Goal: Transaction & Acquisition: Purchase product/service

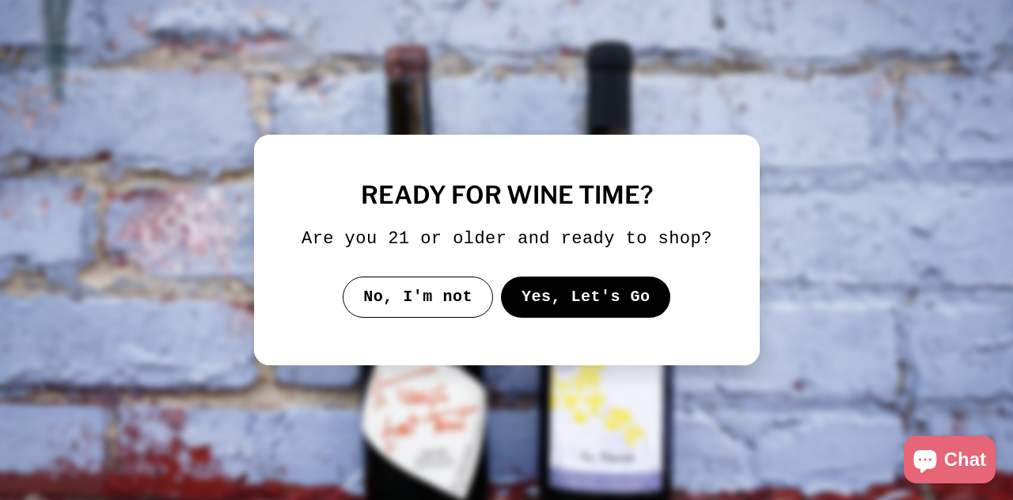
click at [531, 292] on button "Yes, Let's Go" at bounding box center [585, 296] width 170 height 41
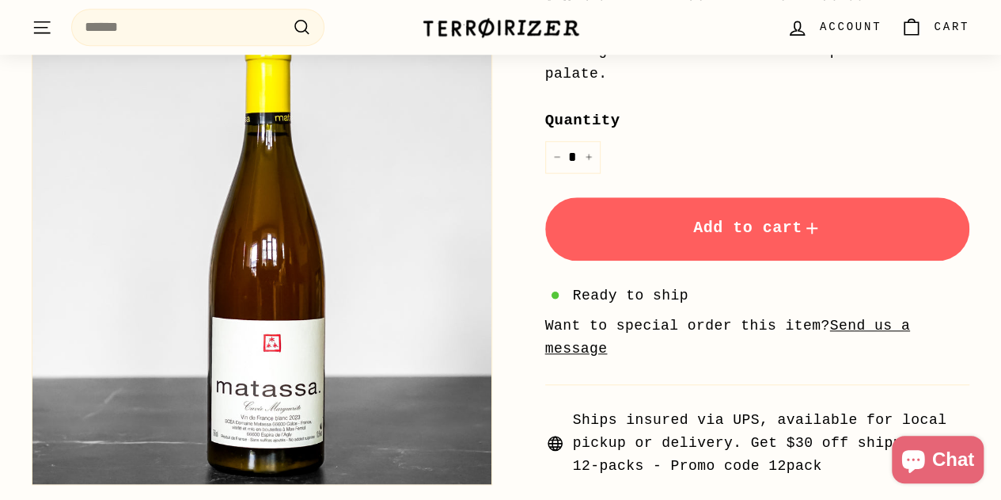
scroll to position [633, 0]
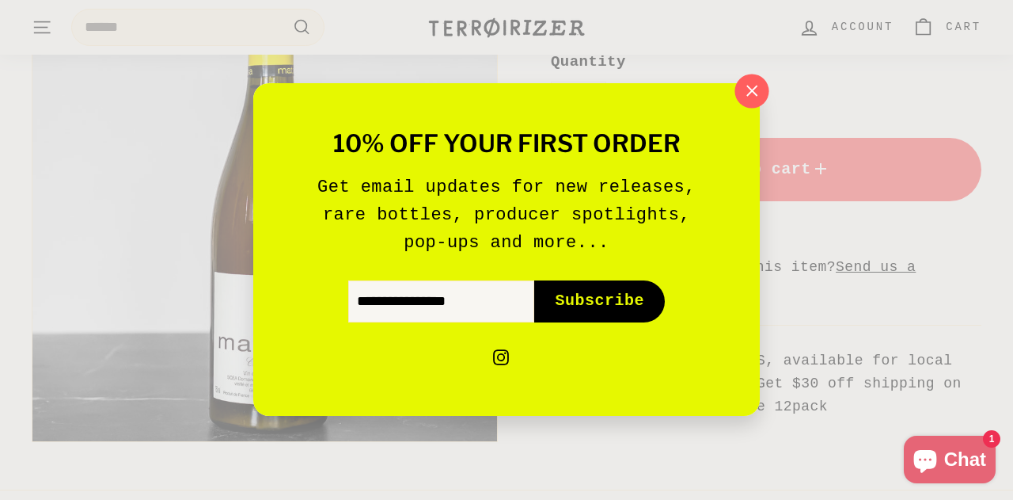
click at [749, 93] on icon "button" at bounding box center [752, 91] width 24 height 24
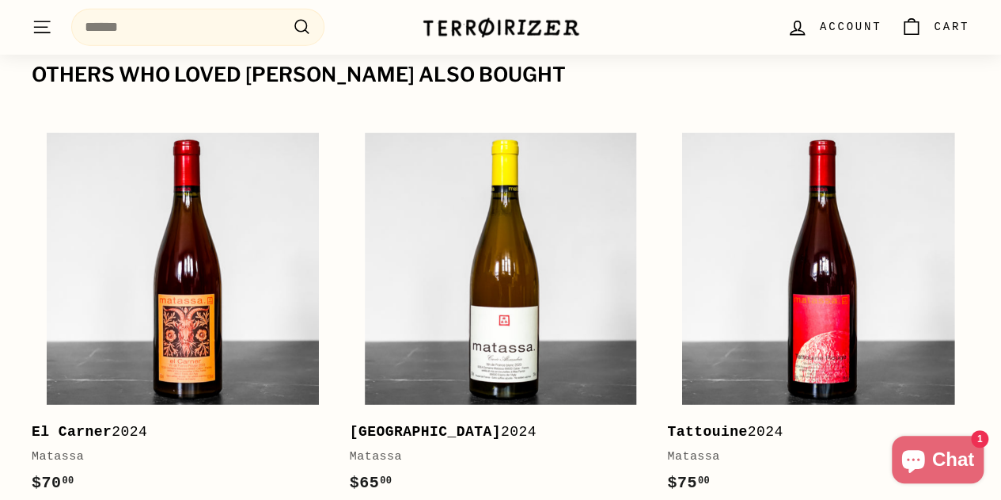
scroll to position [2137, 0]
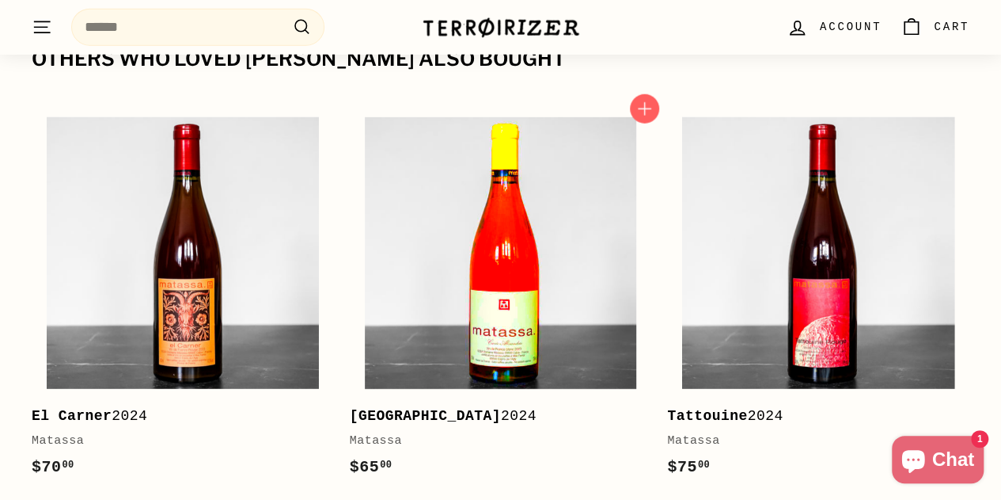
click at [510, 221] on img at bounding box center [501, 253] width 272 height 272
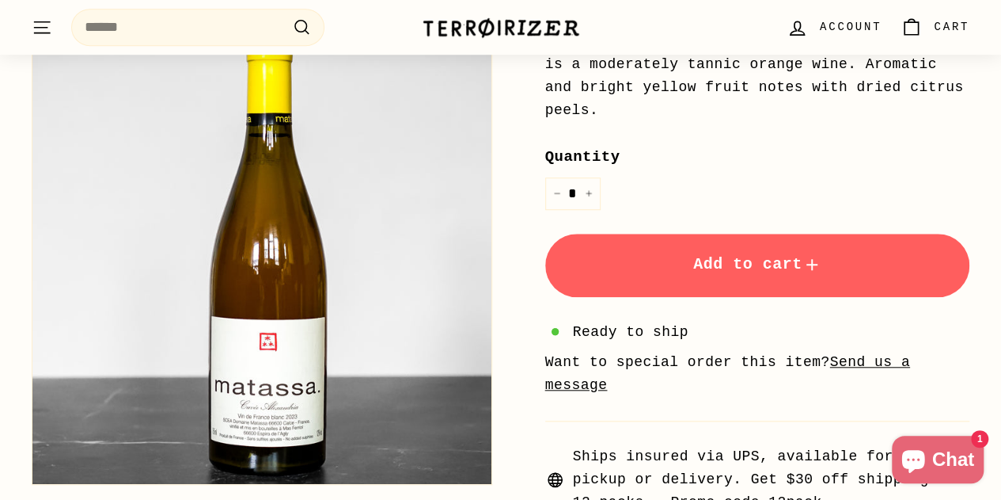
scroll to position [475, 0]
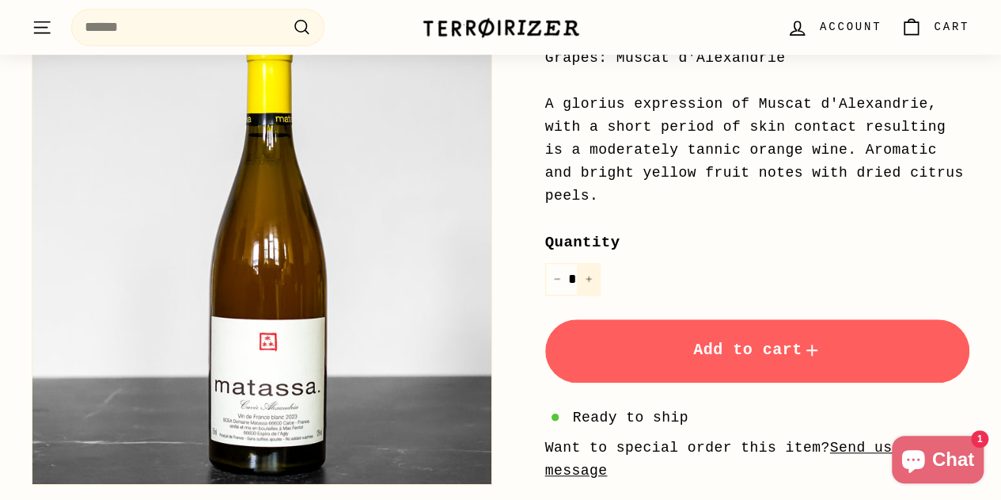
click at [587, 275] on icon "Increase item quantity by one" at bounding box center [589, 279] width 8 height 8
type input "*"
click at [737, 340] on span "Add to cart" at bounding box center [757, 349] width 128 height 18
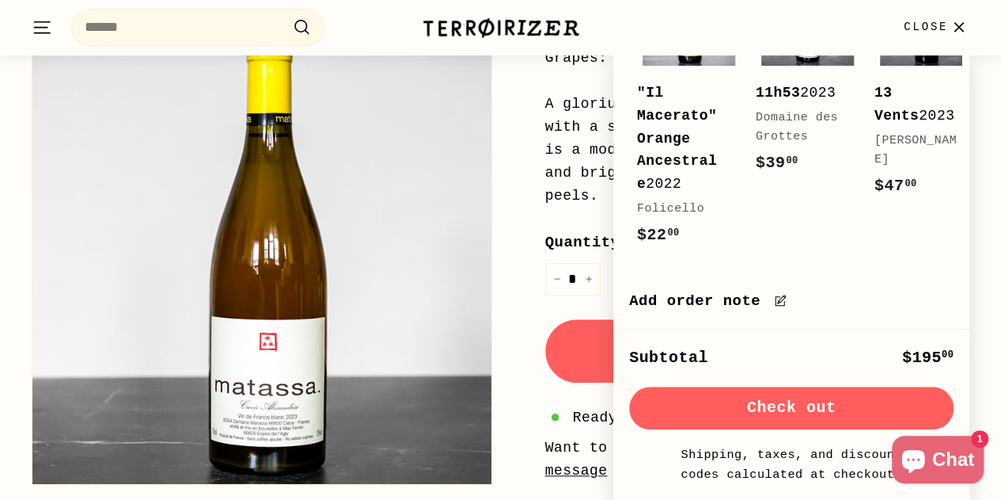
scroll to position [259, 0]
click at [529, 308] on div "Alexandria Matassa Price Regular price $65 00 $65.00 / 2024 Languedoc-Roussillo…" at bounding box center [740, 162] width 461 height 874
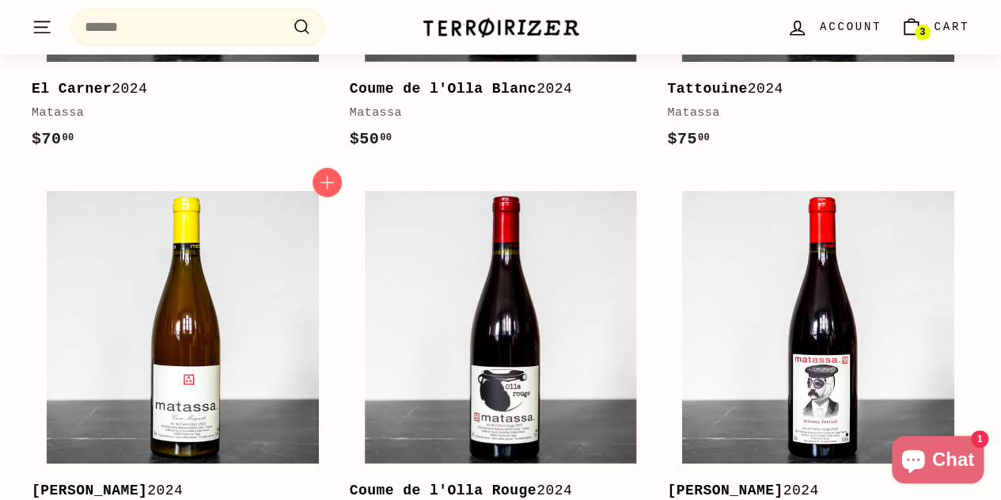
scroll to position [2454, 0]
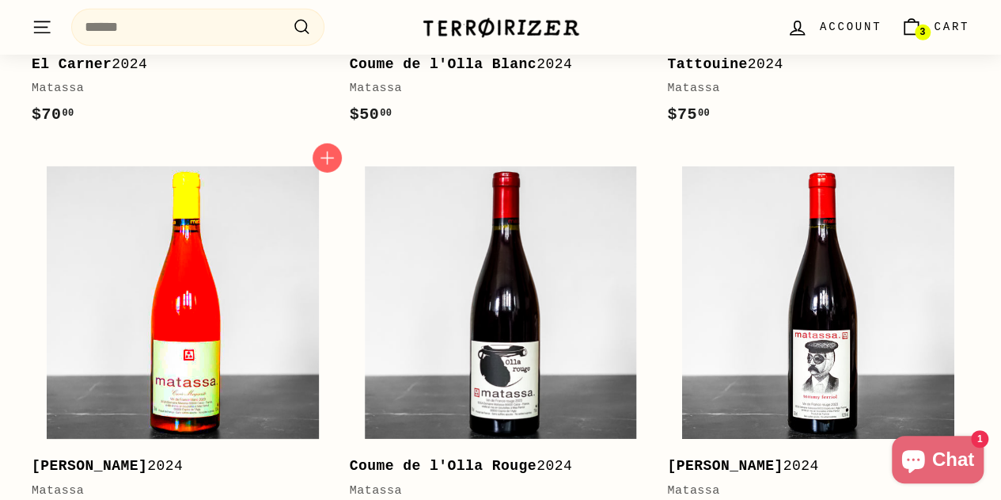
click at [222, 238] on img at bounding box center [183, 302] width 272 height 272
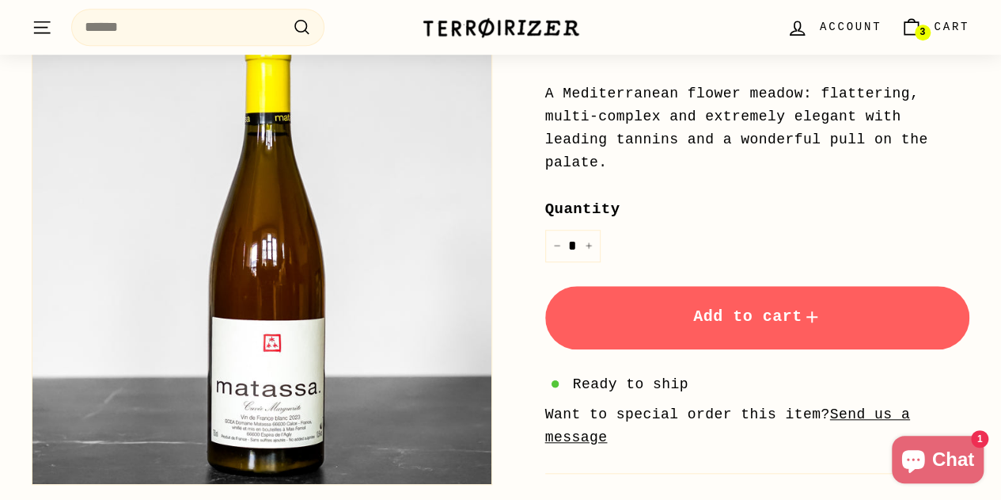
scroll to position [554, 0]
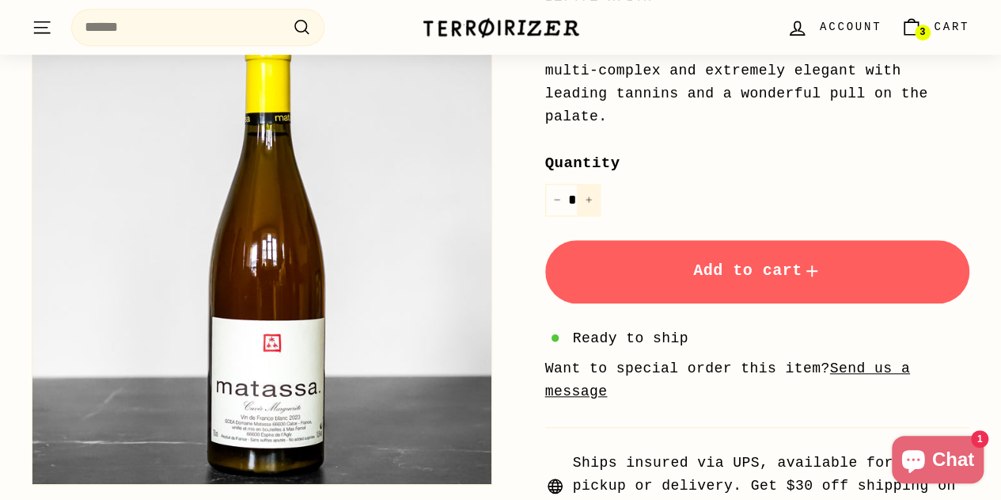
click at [595, 184] on button "+" at bounding box center [589, 200] width 24 height 32
type input "*"
click at [758, 261] on span "Add to cart" at bounding box center [757, 270] width 128 height 18
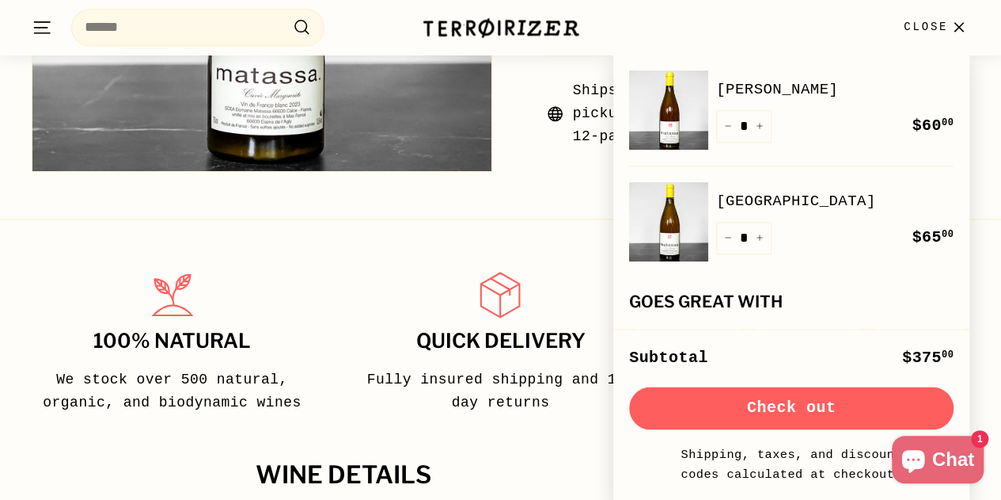
scroll to position [950, 0]
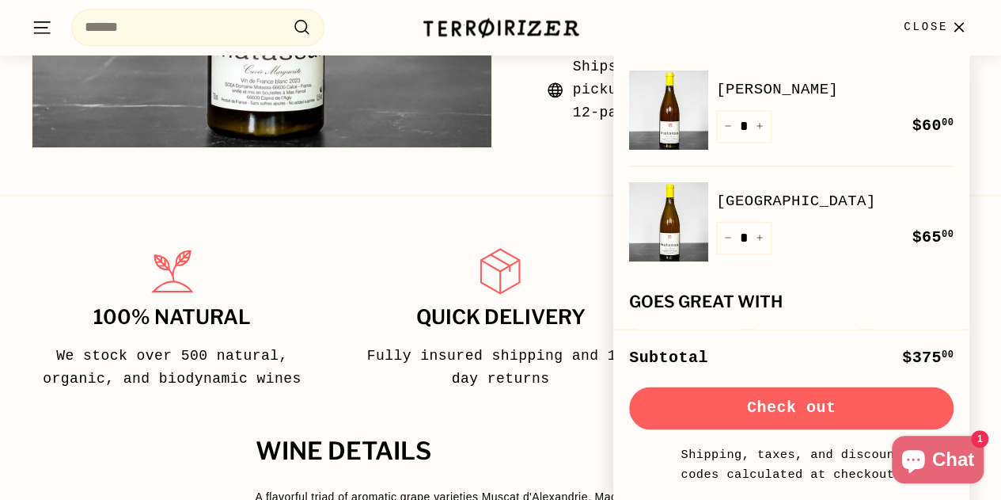
click at [361, 344] on p "Fully insured shipping and 10-day returns" at bounding box center [501, 367] width 294 height 46
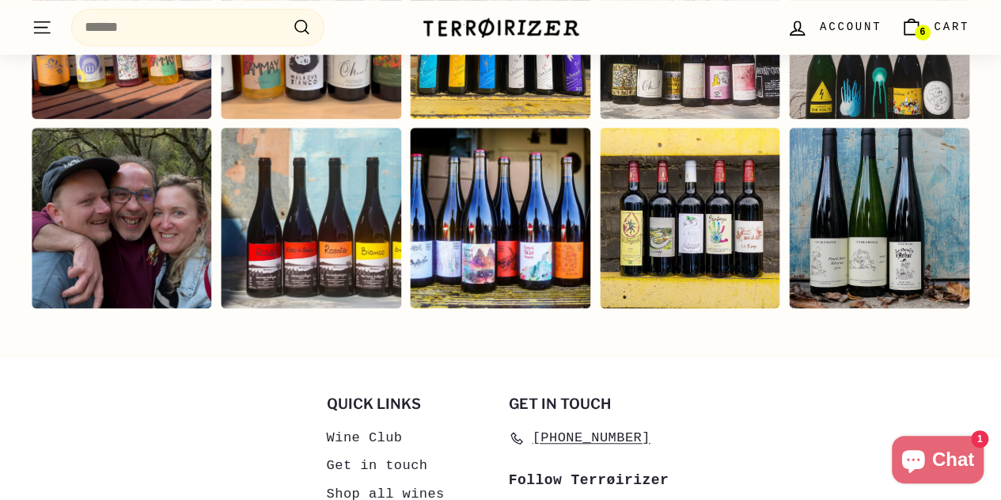
scroll to position [3564, 0]
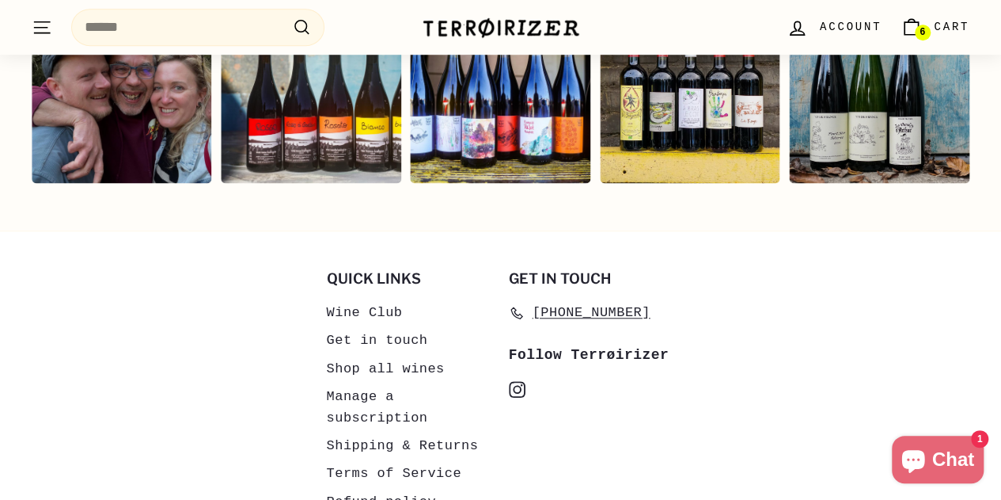
click at [388, 431] on link "Shipping & Returns" at bounding box center [403, 445] width 152 height 28
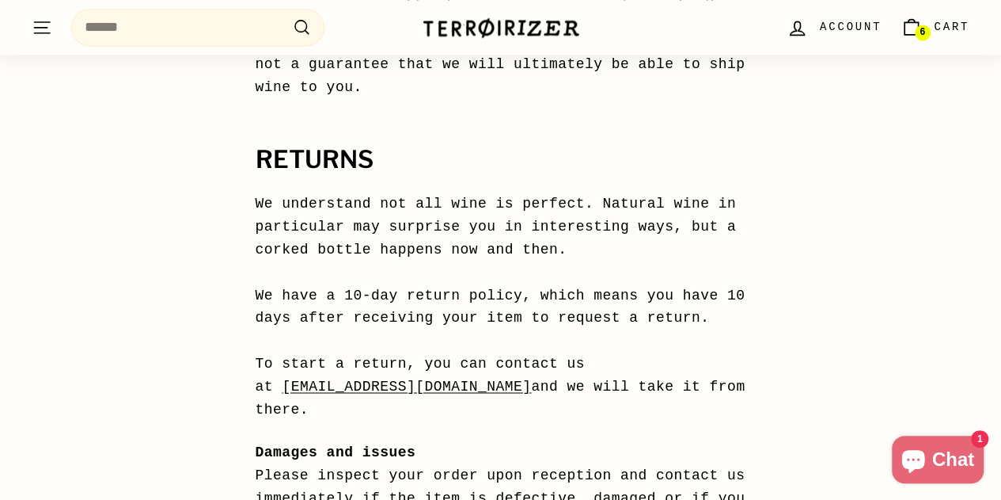
scroll to position [1713, 0]
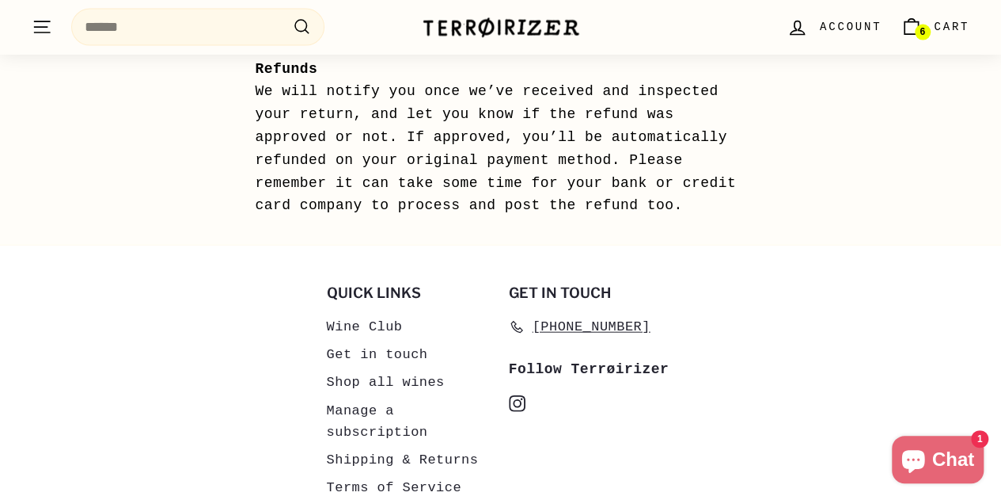
click at [363, 340] on link "Get in touch" at bounding box center [377, 354] width 101 height 28
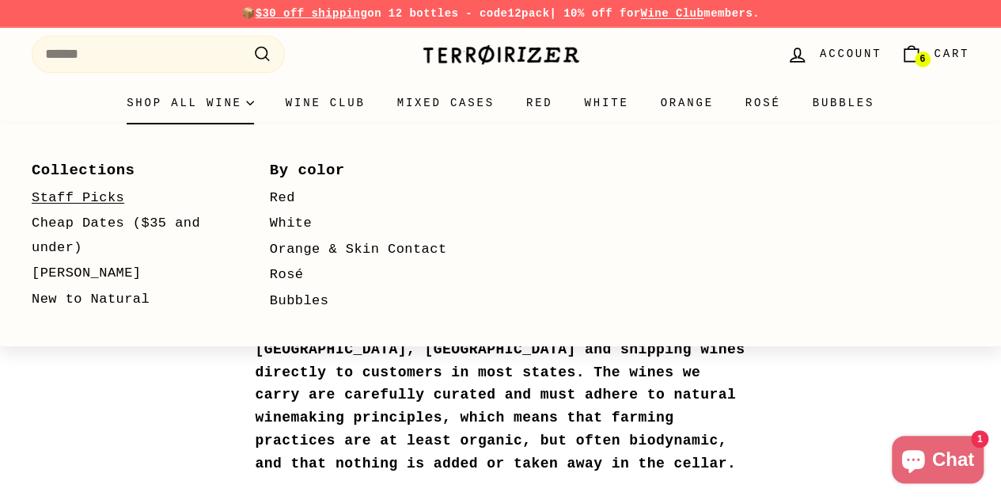
click at [112, 205] on link "Staff Picks" at bounding box center [128, 198] width 192 height 26
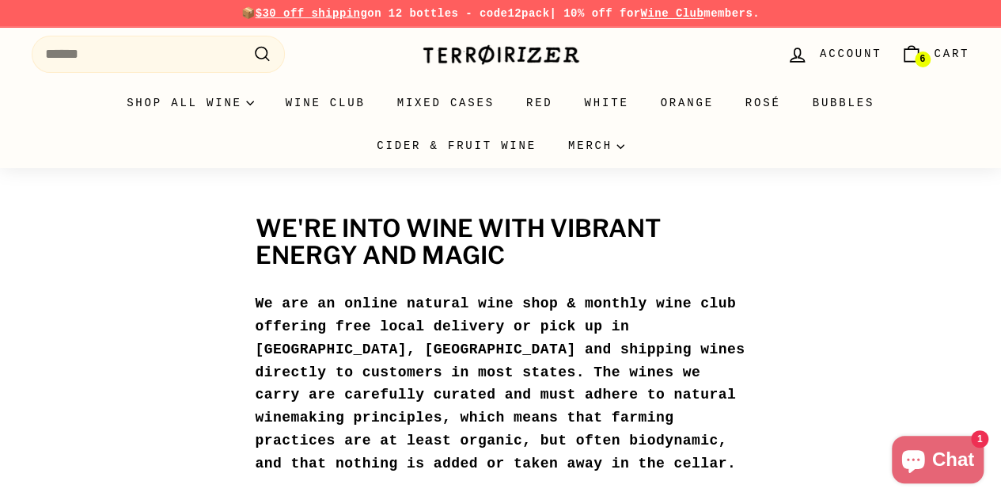
scroll to position [1, 0]
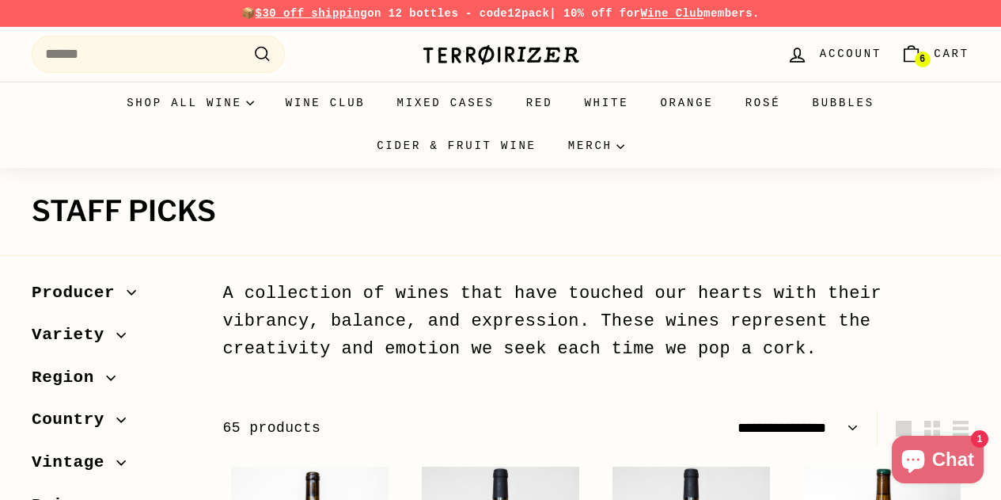
select select "**********"
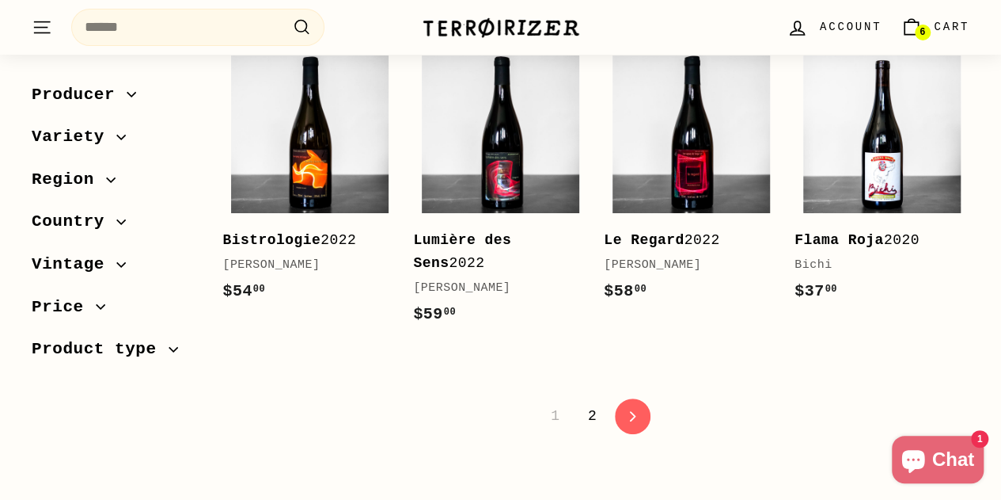
scroll to position [3167, 0]
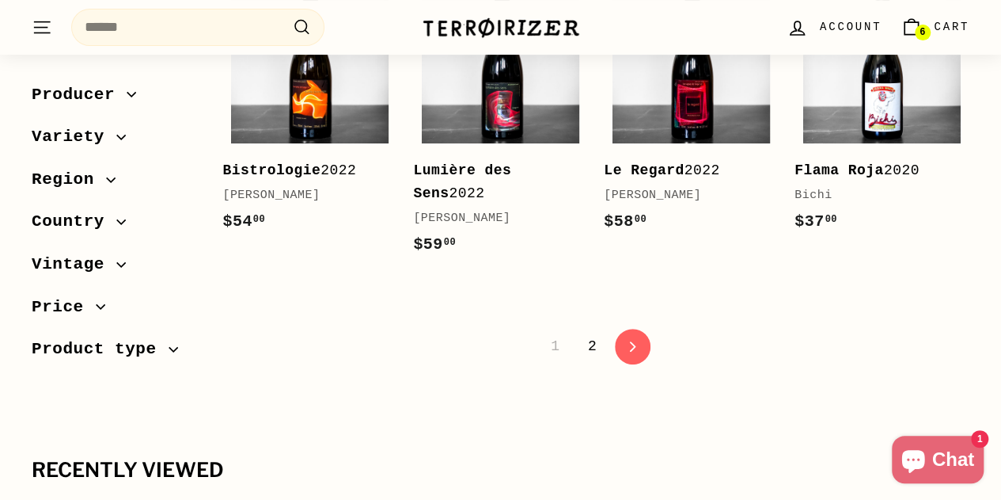
click at [585, 340] on link "2" at bounding box center [593, 345] width 28 height 27
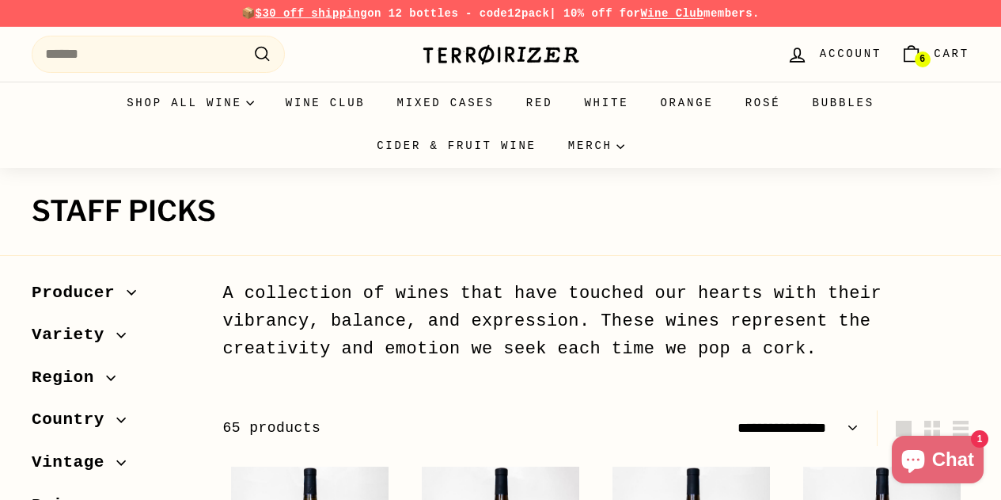
select select "**********"
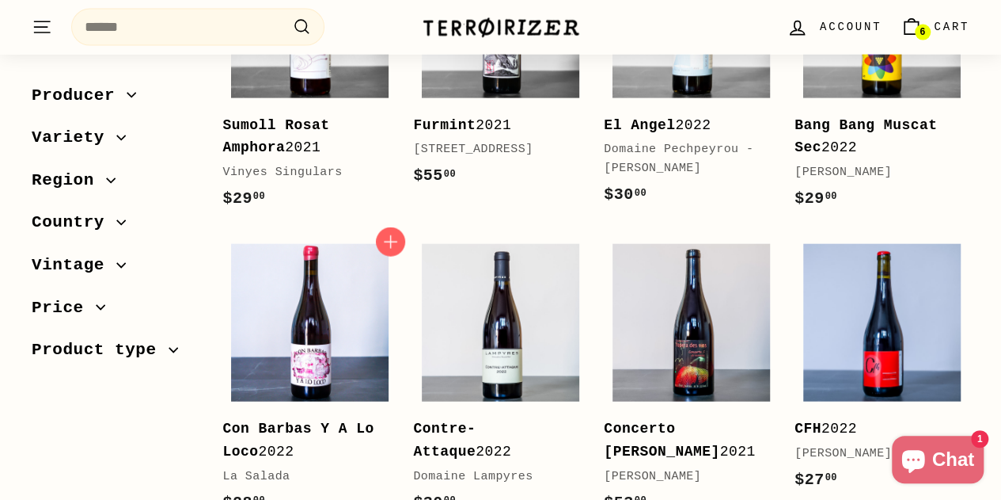
scroll to position [1821, 0]
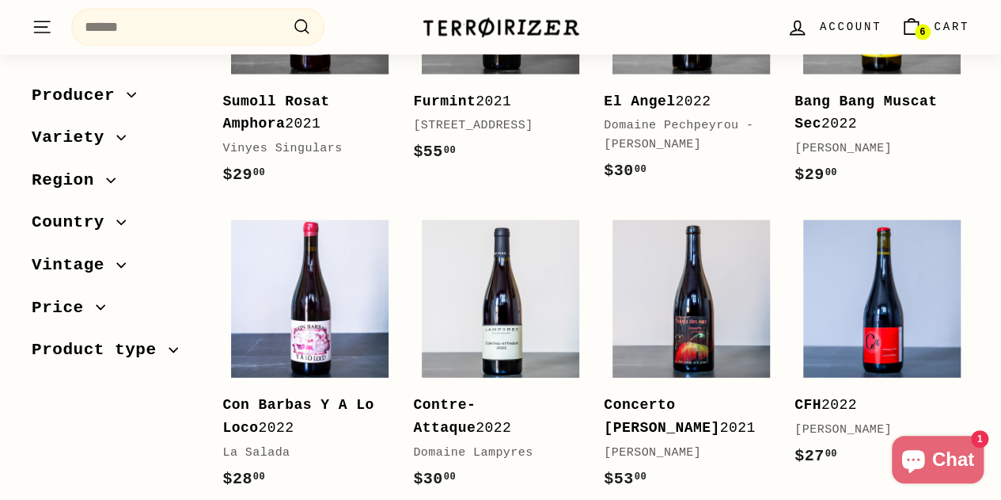
click at [115, 187] on span "Region" at bounding box center [114, 179] width 165 height 27
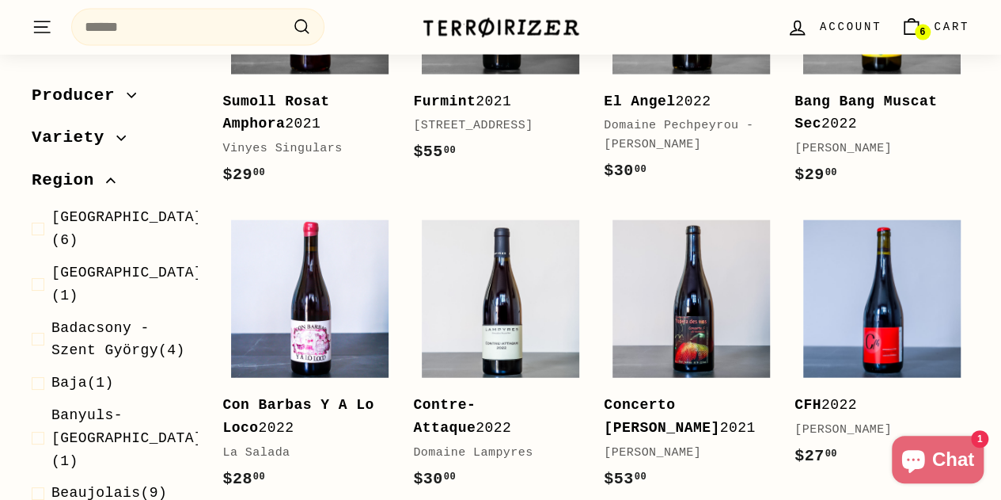
click at [108, 191] on span "Region" at bounding box center [114, 179] width 165 height 27
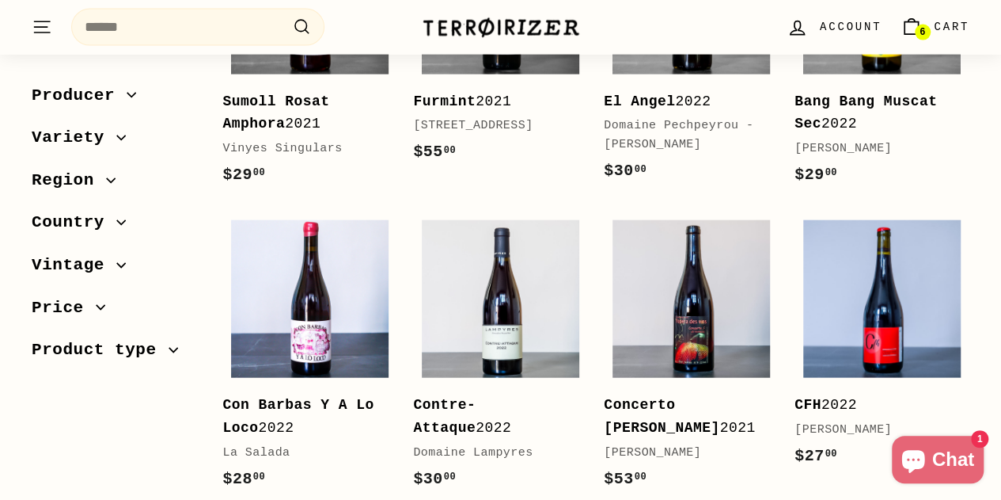
click at [120, 230] on span "Country" at bounding box center [114, 222] width 165 height 27
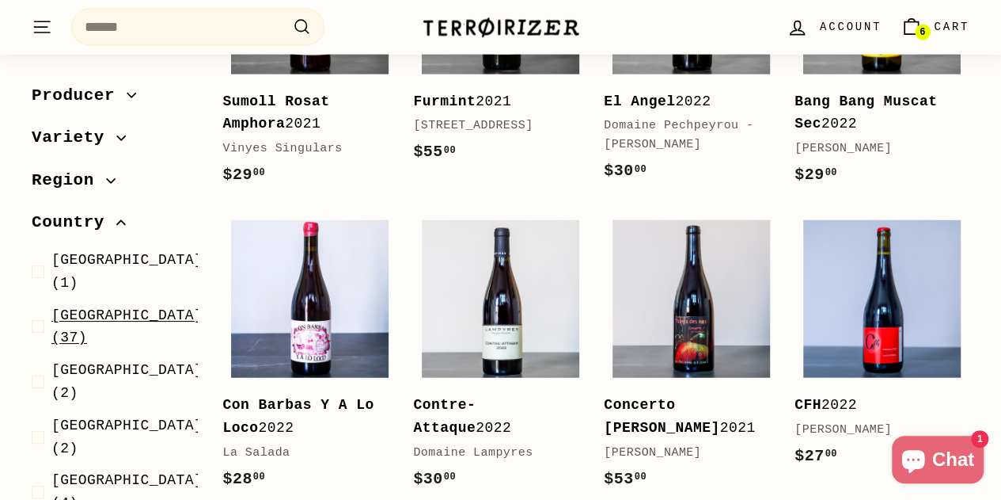
click at [47, 313] on span at bounding box center [42, 326] width 20 height 46
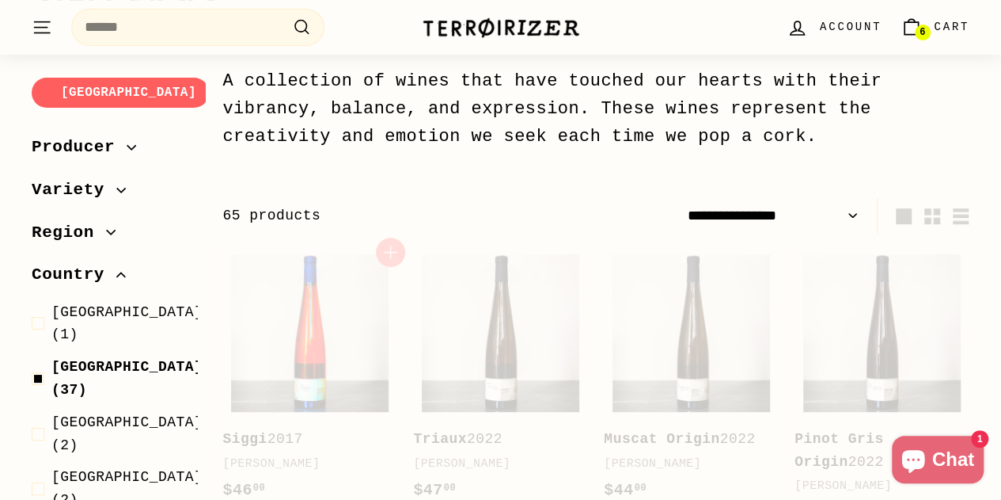
select select "**********"
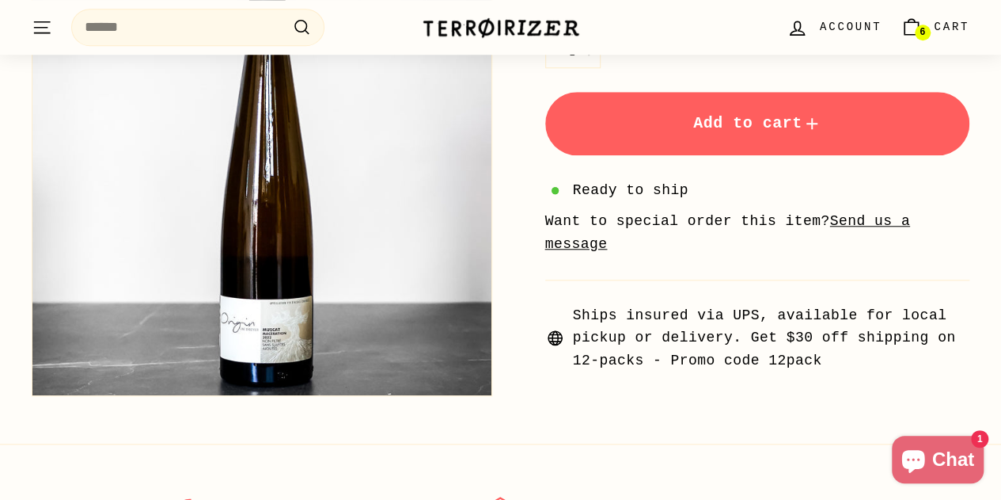
scroll to position [317, 0]
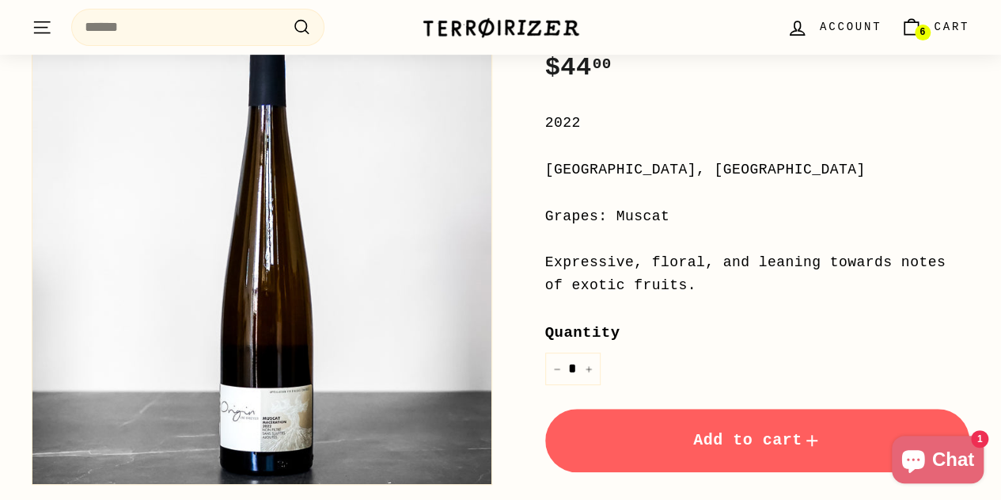
click at [758, 451] on button "Add to cart" at bounding box center [757, 439] width 425 height 63
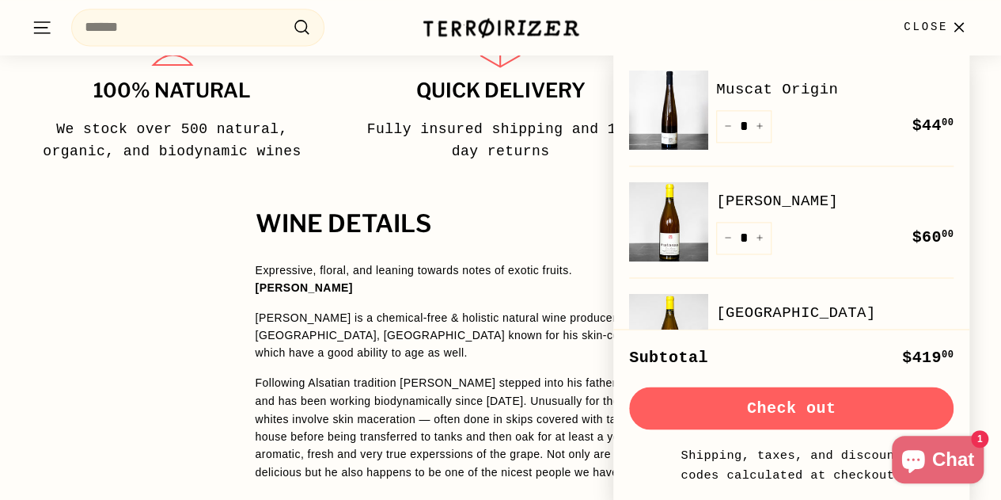
click at [469, 323] on span "Expressive, floral, and leaning towards notes of exotic fruits. [PERSON_NAME] […" at bounding box center [501, 406] width 491 height 290
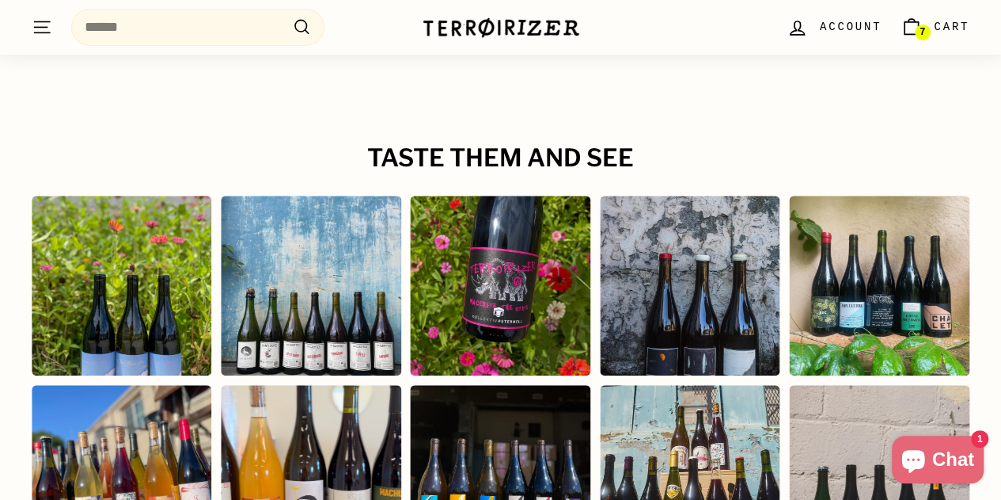
scroll to position [2771, 0]
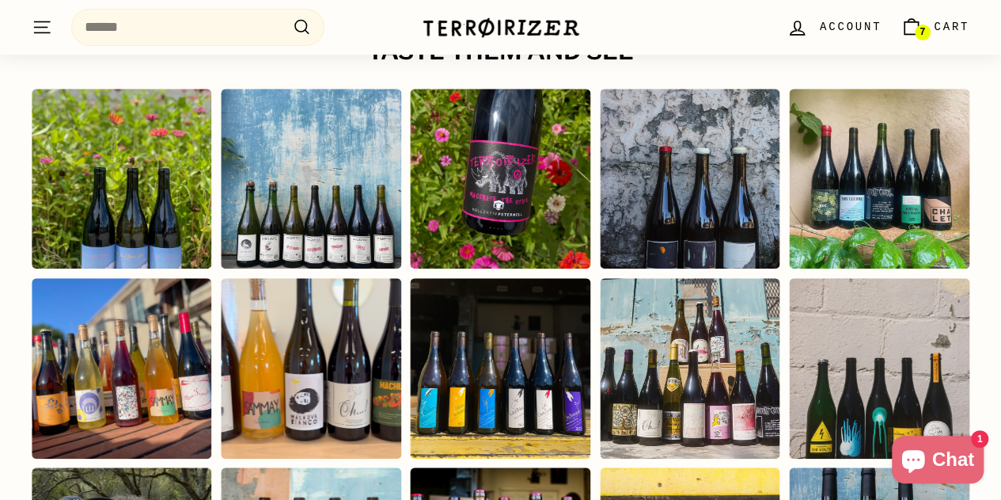
click at [548, 279] on div "Instagram post opens in a popup" at bounding box center [501, 368] width 180 height 180
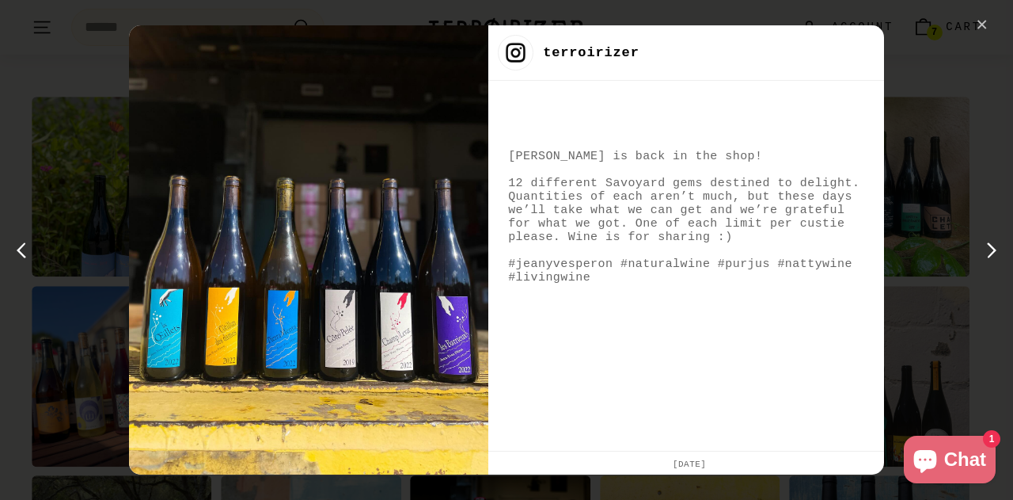
click at [980, 31] on div "✕" at bounding box center [983, 25] width 24 height 24
